Goal: Task Accomplishment & Management: Manage account settings

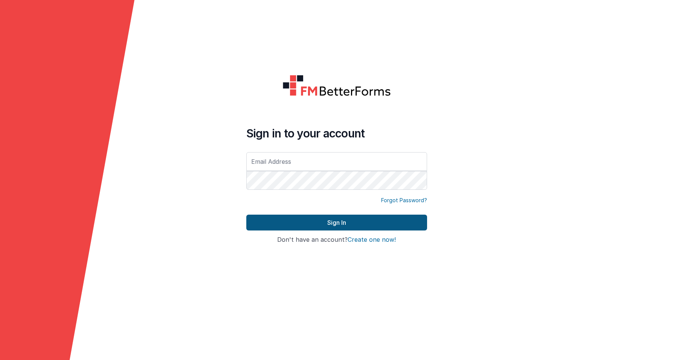
type input "[PERSON_NAME][EMAIL_ADDRESS][PERSON_NAME][DOMAIN_NAME]"
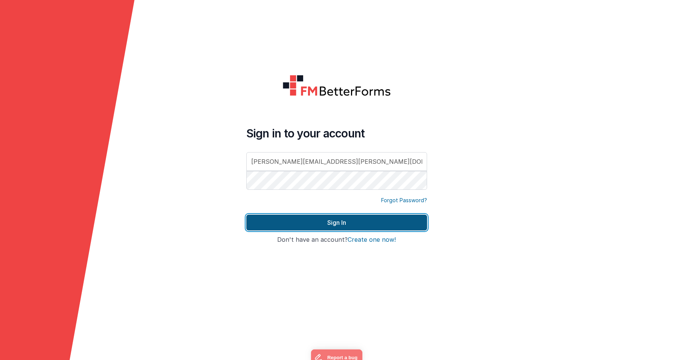
click at [354, 223] on button "Sign In" at bounding box center [336, 223] width 181 height 16
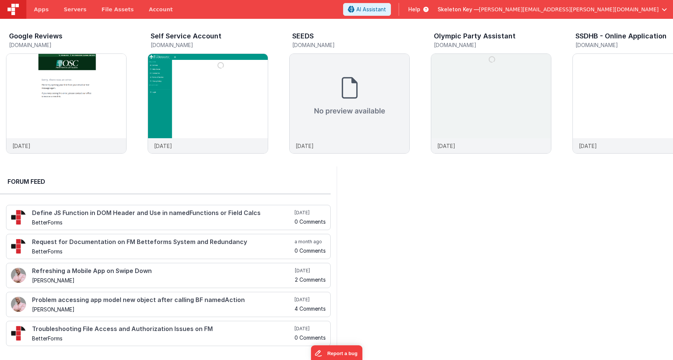
click at [643, 9] on span "[PERSON_NAME][EMAIL_ADDRESS][PERSON_NAME][DOMAIN_NAME]" at bounding box center [569, 10] width 180 height 8
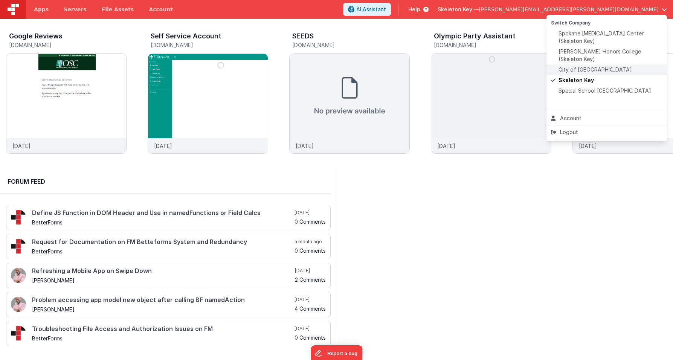
click at [588, 66] on span "City of [GEOGRAPHIC_DATA]" at bounding box center [595, 70] width 73 height 8
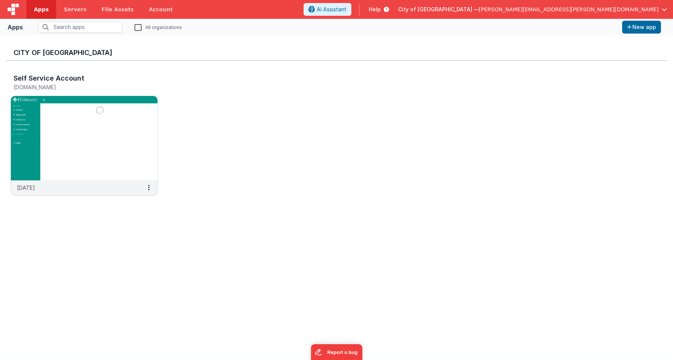
click at [381, 11] on span "Help" at bounding box center [375, 10] width 12 height 8
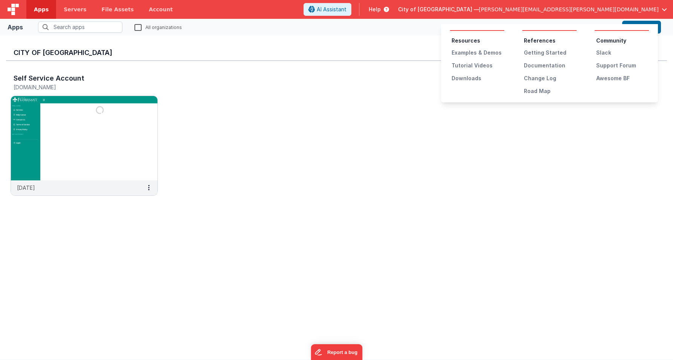
click at [505, 11] on button at bounding box center [336, 180] width 673 height 360
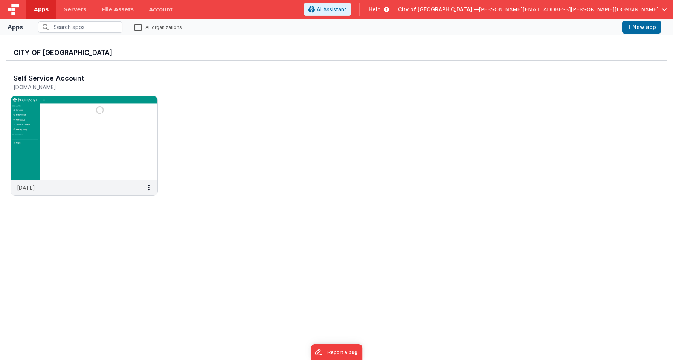
click at [595, 8] on span "[PERSON_NAME][EMAIL_ADDRESS][PERSON_NAME][DOMAIN_NAME]" at bounding box center [569, 10] width 180 height 8
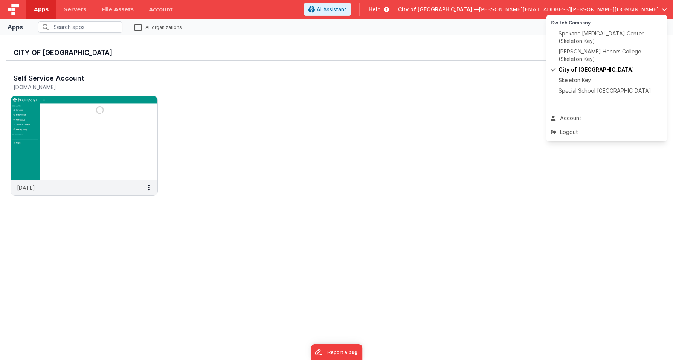
click at [595, 8] on button at bounding box center [336, 180] width 673 height 360
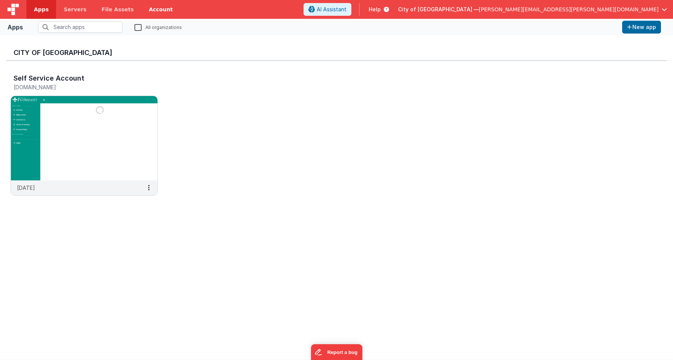
click at [152, 9] on link "Account" at bounding box center [160, 9] width 39 height 19
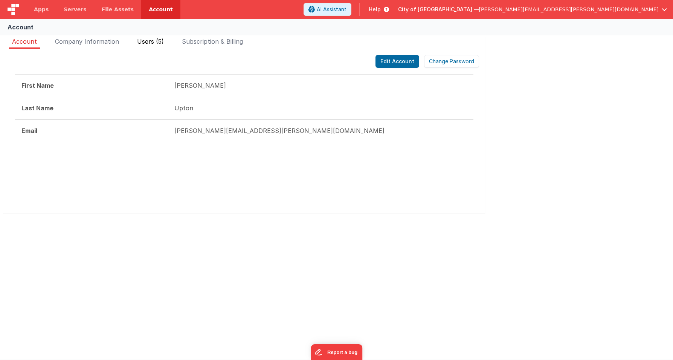
click at [150, 44] on span "Users (5)" at bounding box center [150, 42] width 27 height 8
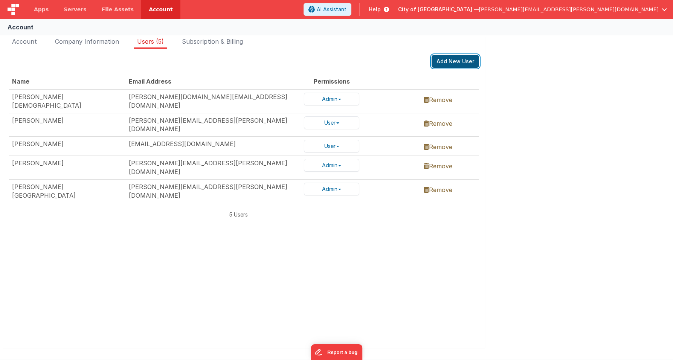
click at [459, 59] on button "Add New User" at bounding box center [455, 61] width 47 height 13
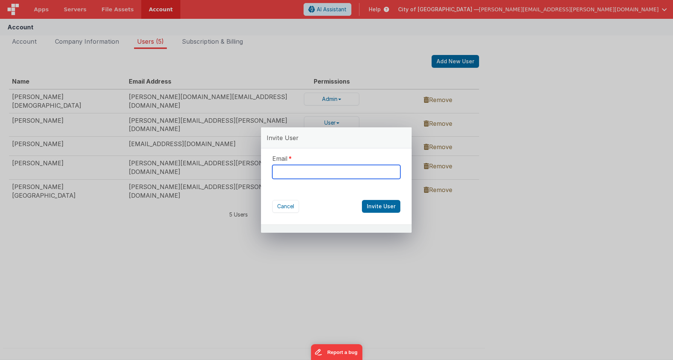
click at [313, 173] on input "text" at bounding box center [336, 172] width 128 height 14
type input "[PERSON_NAME][EMAIL_ADDRESS][PERSON_NAME][DOMAIN_NAME]"
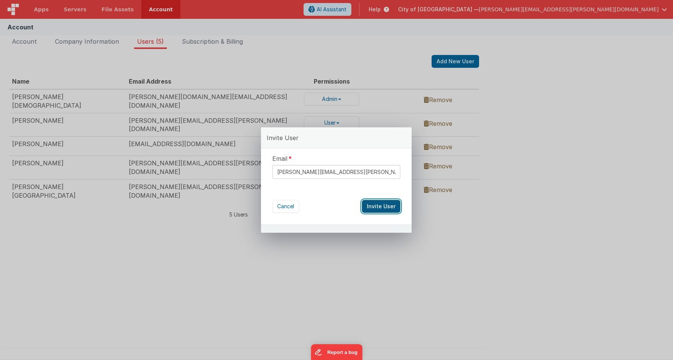
click at [382, 204] on button "Invite User" at bounding box center [381, 206] width 38 height 13
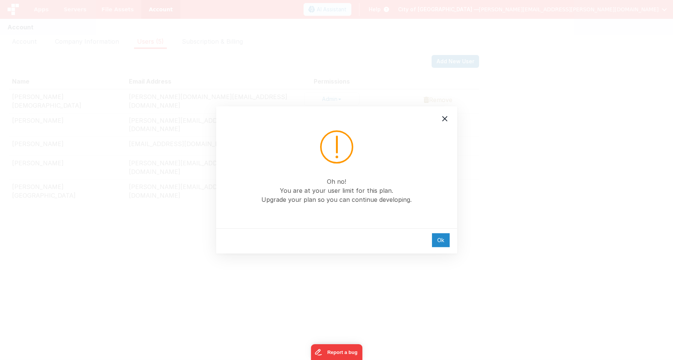
click at [443, 244] on div "Ok" at bounding box center [441, 240] width 18 height 14
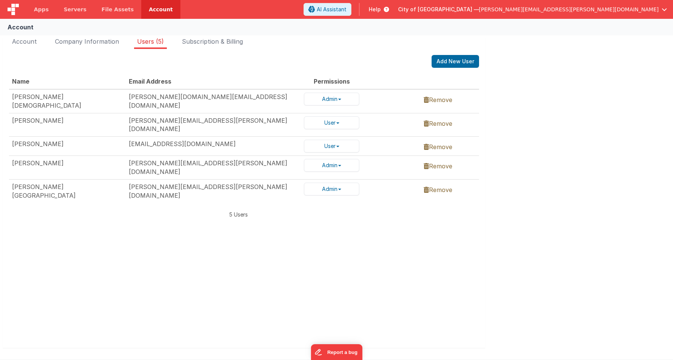
drag, startPoint x: 274, startPoint y: 237, endPoint x: 262, endPoint y: 243, distance: 13.7
click at [274, 238] on div "Name Email Address Permissions [PERSON_NAME] [PERSON_NAME][DOMAIN_NAME][EMAIL_A…" at bounding box center [244, 201] width 470 height 255
click at [437, 120] on link "Remove" at bounding box center [438, 124] width 29 height 8
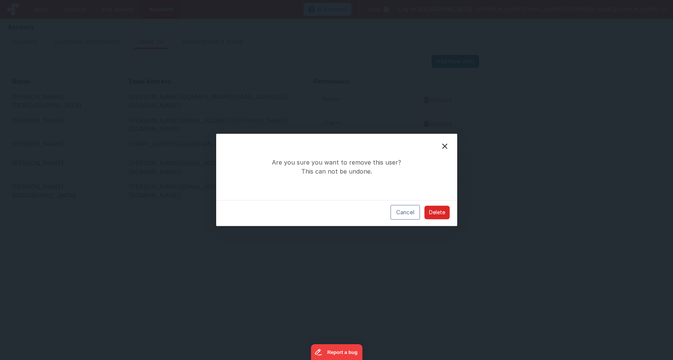
click at [436, 212] on button "Delete" at bounding box center [437, 213] width 25 height 14
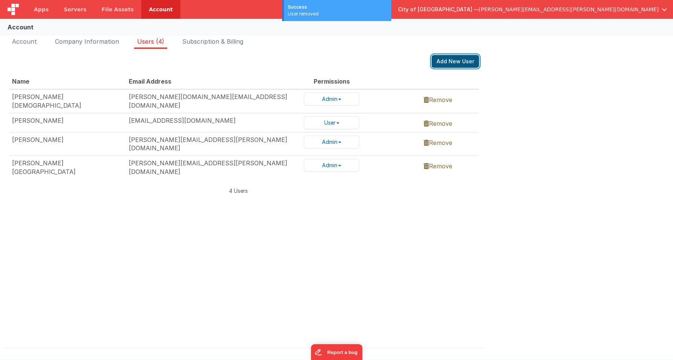
click at [462, 58] on button "Add New User" at bounding box center [455, 61] width 47 height 13
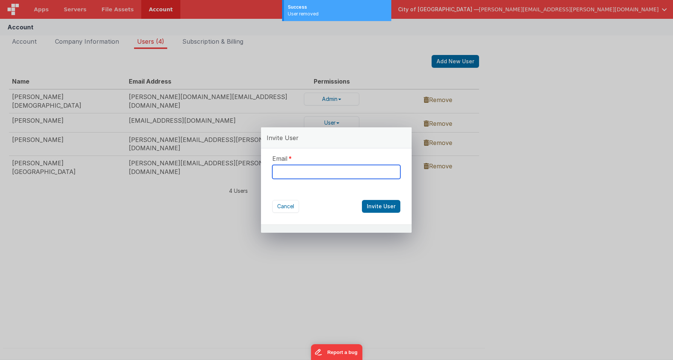
click at [310, 177] on input "text" at bounding box center [336, 172] width 128 height 14
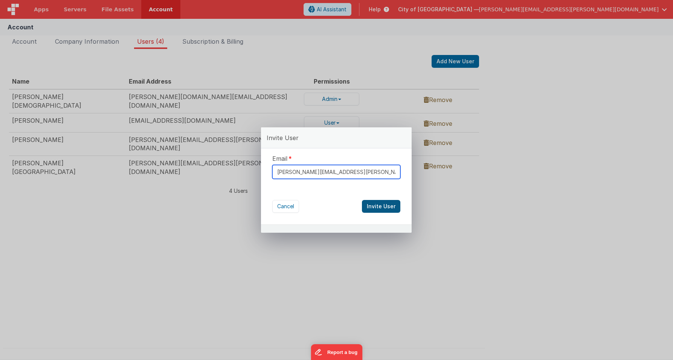
type input "[PERSON_NAME][EMAIL_ADDRESS][PERSON_NAME][DOMAIN_NAME]"
click at [388, 208] on button "Invite User" at bounding box center [381, 206] width 38 height 13
